Goal: Check status: Check status

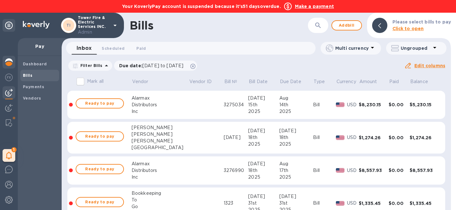
click at [11, 64] on img at bounding box center [9, 62] width 8 height 8
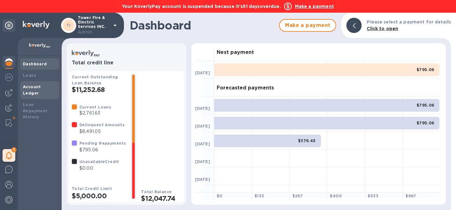
click at [41, 86] on b "Account Ledger" at bounding box center [32, 89] width 18 height 11
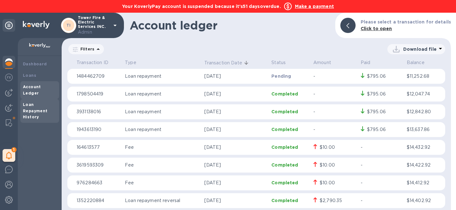
click at [30, 102] on div "Loan Repayment History" at bounding box center [40, 111] width 34 height 19
